Goal: Task Accomplishment & Management: Complete application form

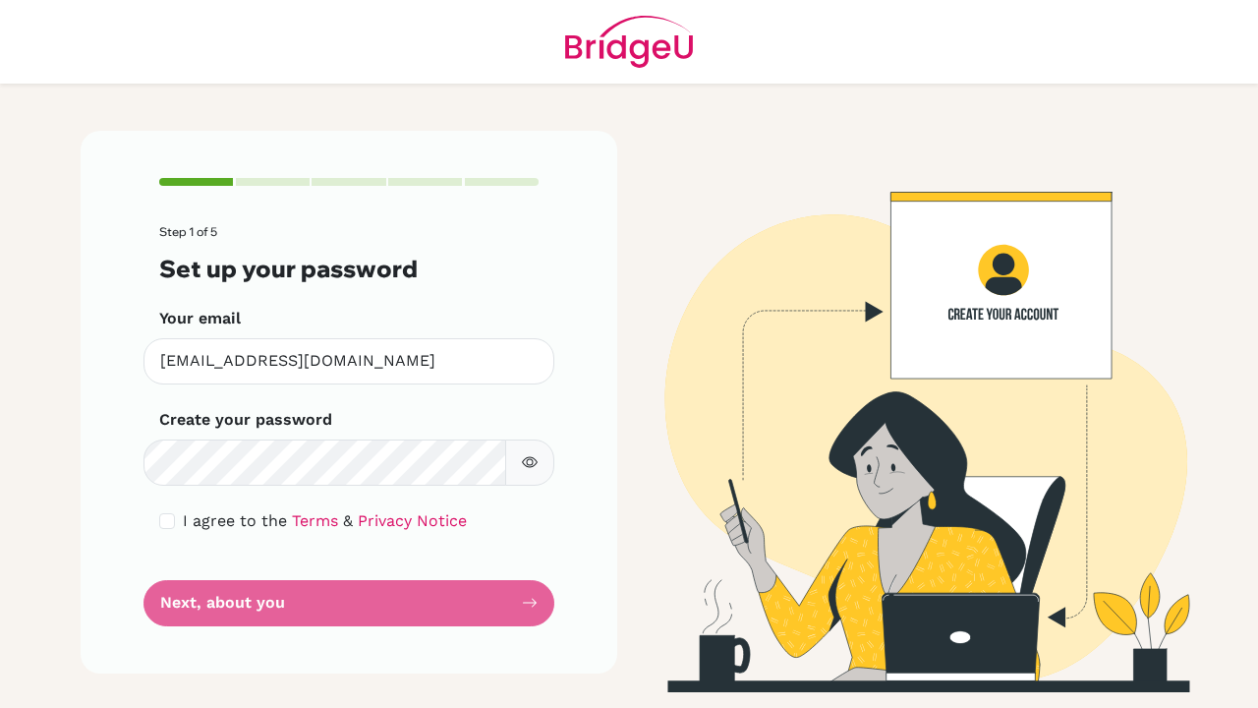
click at [620, 390] on div "Step 1 of 5 Set up your password Your email [EMAIL_ADDRESS][DOMAIN_NAME] Invali…" at bounding box center [349, 411] width 560 height 561
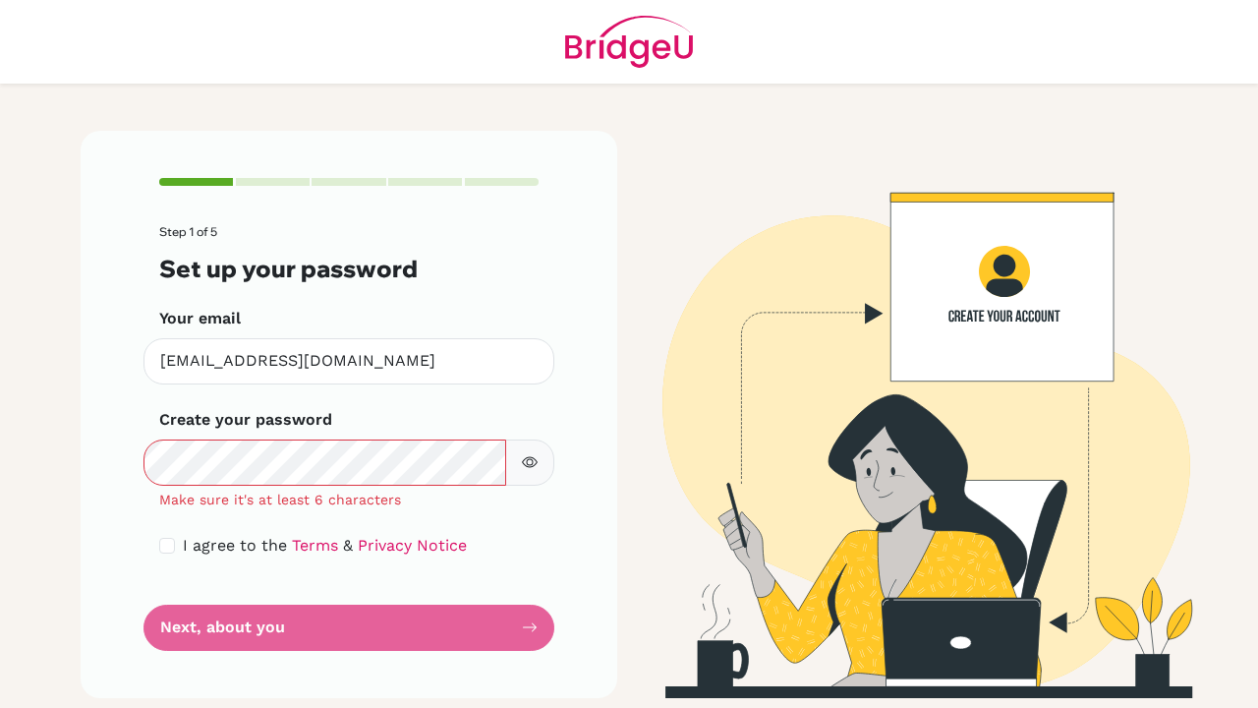
click at [535, 463] on icon "button" at bounding box center [530, 462] width 16 height 16
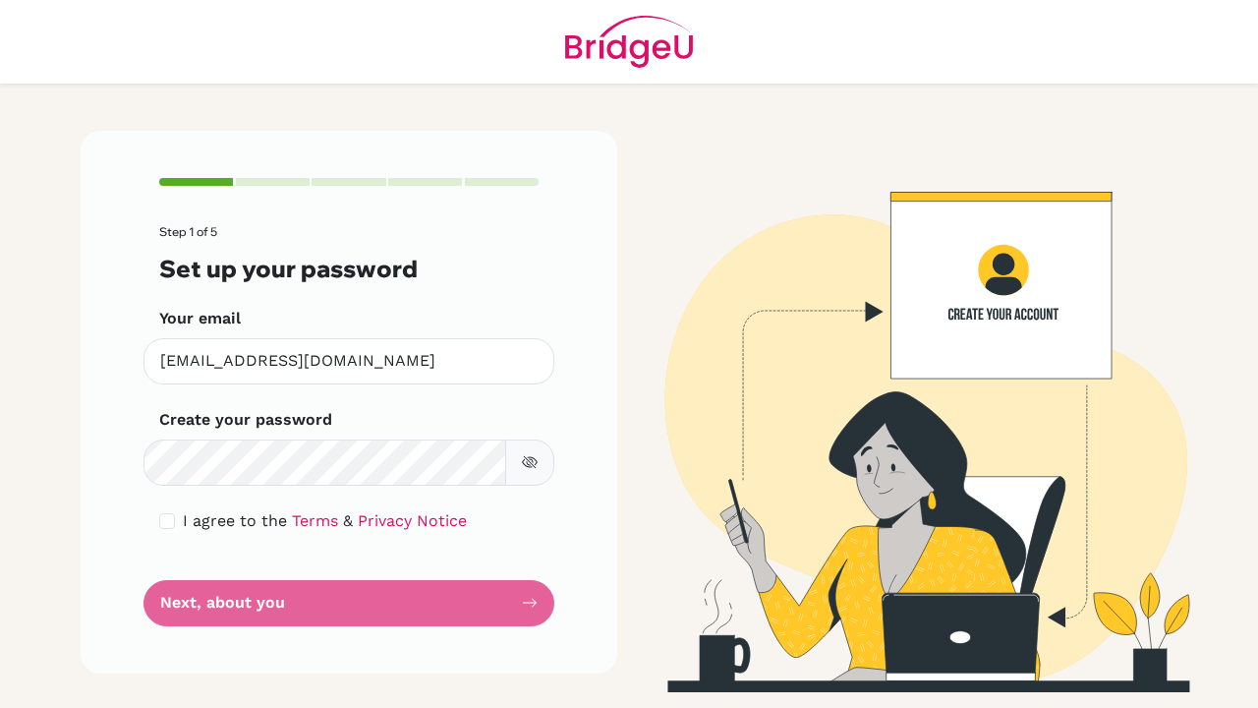
click at [391, 591] on form "Step 1 of 5 Set up your password Your email [EMAIL_ADDRESS][DOMAIN_NAME] Invali…" at bounding box center [348, 425] width 379 height 400
click at [522, 600] on form "Step 1 of 5 Set up your password Your email [EMAIL_ADDRESS][DOMAIN_NAME] Invali…" at bounding box center [348, 425] width 379 height 400
click at [522, 596] on form "Step 1 of 5 Set up your password Your email [EMAIL_ADDRESS][DOMAIN_NAME] Invali…" at bounding box center [348, 425] width 379 height 400
click at [527, 599] on form "Step 1 of 5 Set up your password Your email [EMAIL_ADDRESS][DOMAIN_NAME] Invali…" at bounding box center [348, 425] width 379 height 400
click at [532, 603] on form "Step 1 of 5 Set up your password Your email [EMAIL_ADDRESS][DOMAIN_NAME] Invali…" at bounding box center [348, 425] width 379 height 400
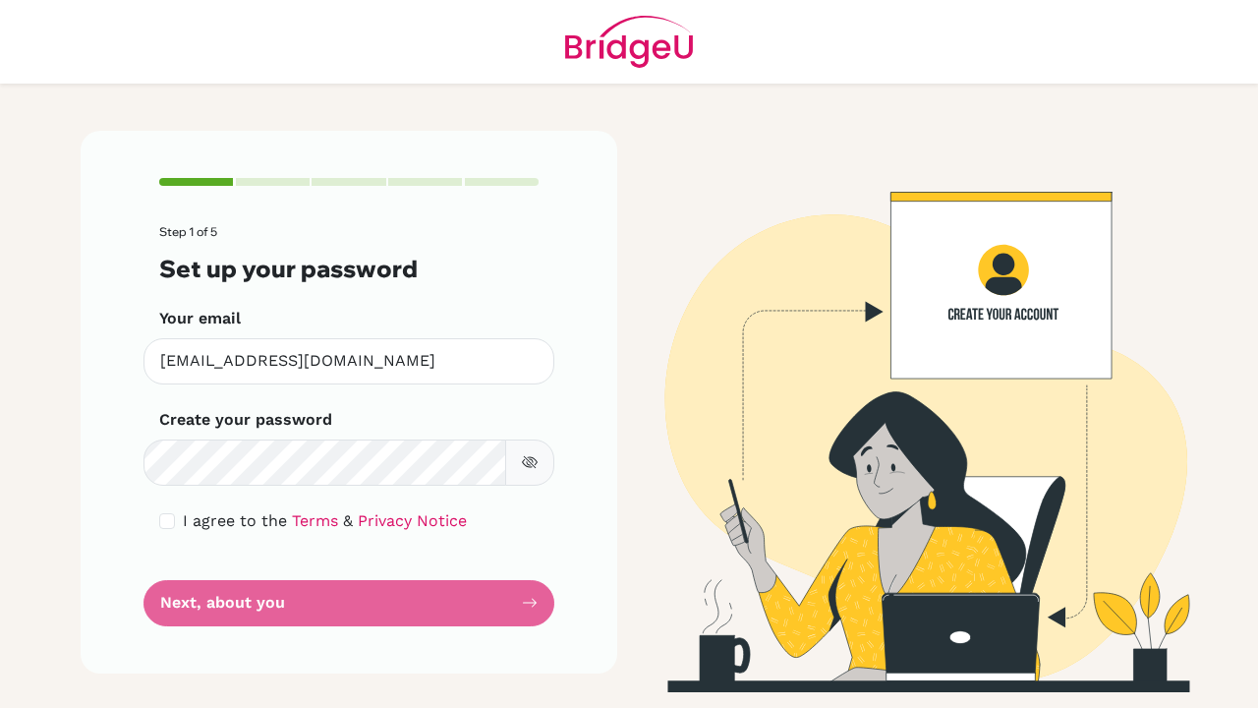
click at [210, 602] on form "Step 1 of 5 Set up your password Your email [EMAIL_ADDRESS][DOMAIN_NAME] Invali…" at bounding box center [348, 425] width 379 height 400
click at [209, 602] on form "Step 1 of 5 Set up your password Your email [EMAIL_ADDRESS][DOMAIN_NAME] Invali…" at bounding box center [348, 425] width 379 height 400
click at [513, 548] on form "Step 1 of 5 Set up your password Your email [EMAIL_ADDRESS][DOMAIN_NAME] Invali…" at bounding box center [348, 425] width 379 height 400
click at [176, 520] on div "I agree to the Terms & Privacy Notice" at bounding box center [348, 521] width 379 height 24
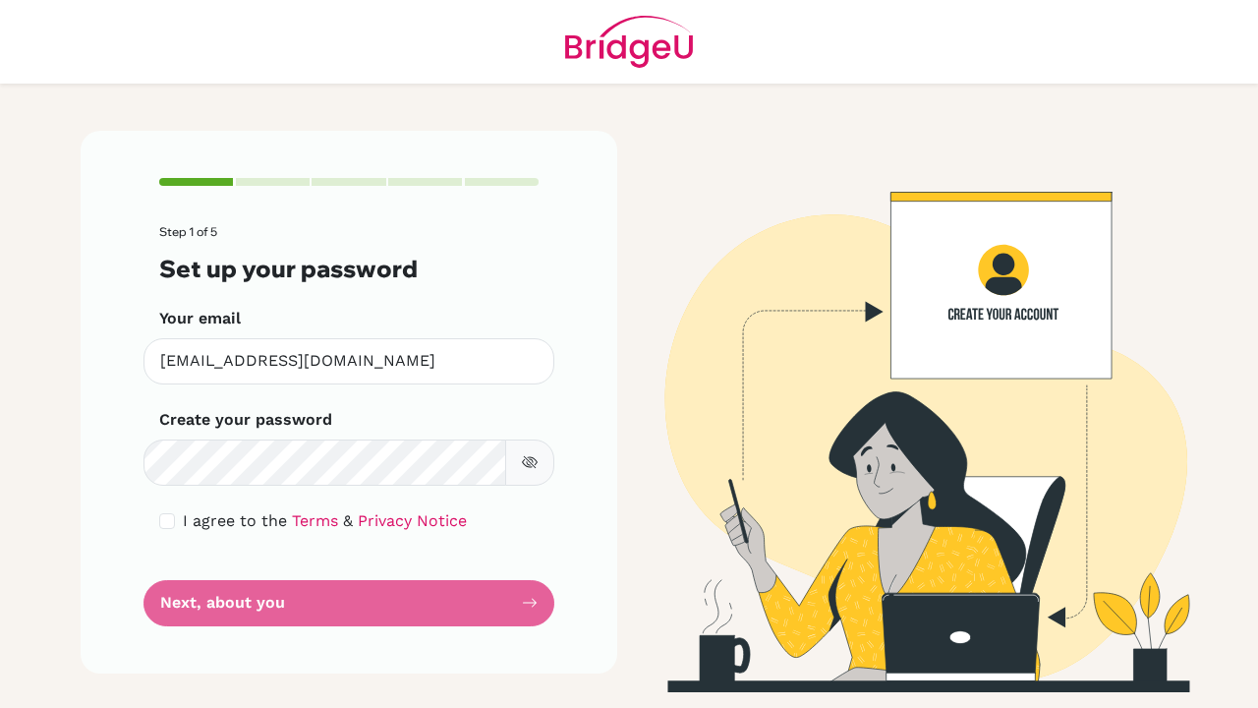
click at [172, 519] on input "checkbox" at bounding box center [167, 521] width 16 height 16
checkbox input "true"
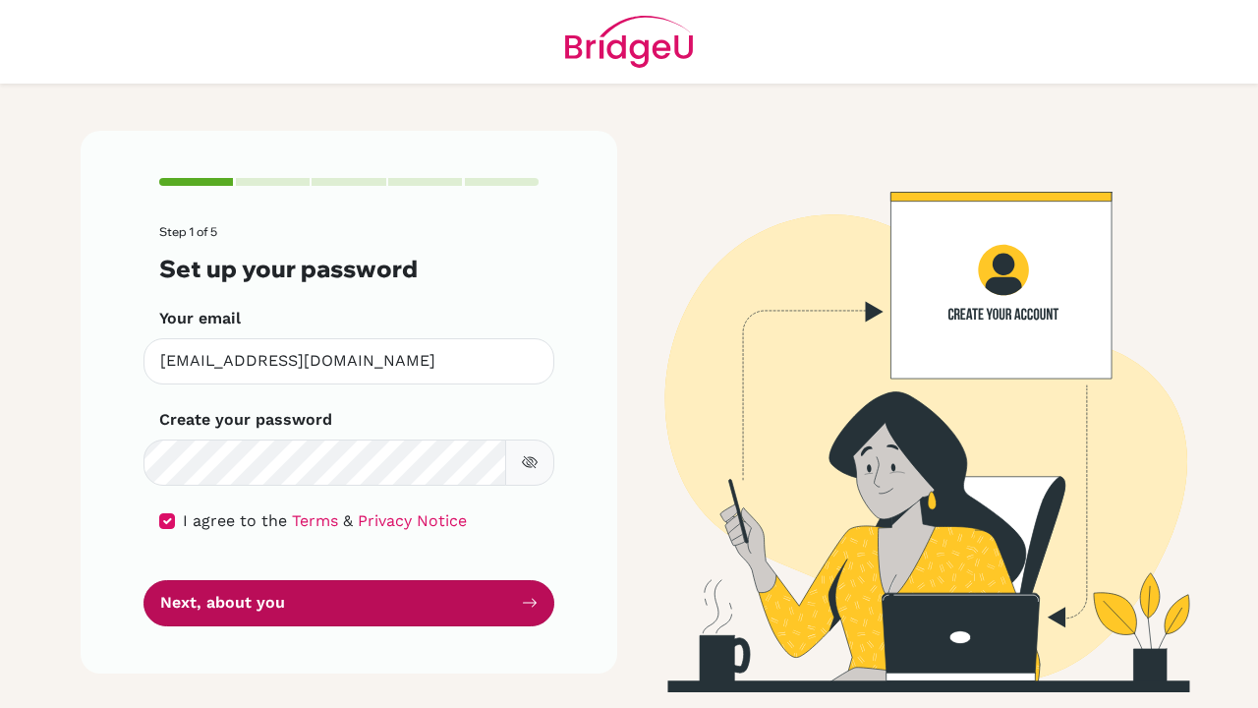
click at [490, 603] on button "Next, about you" at bounding box center [349, 603] width 411 height 46
